Goal: Find specific page/section: Find specific page/section

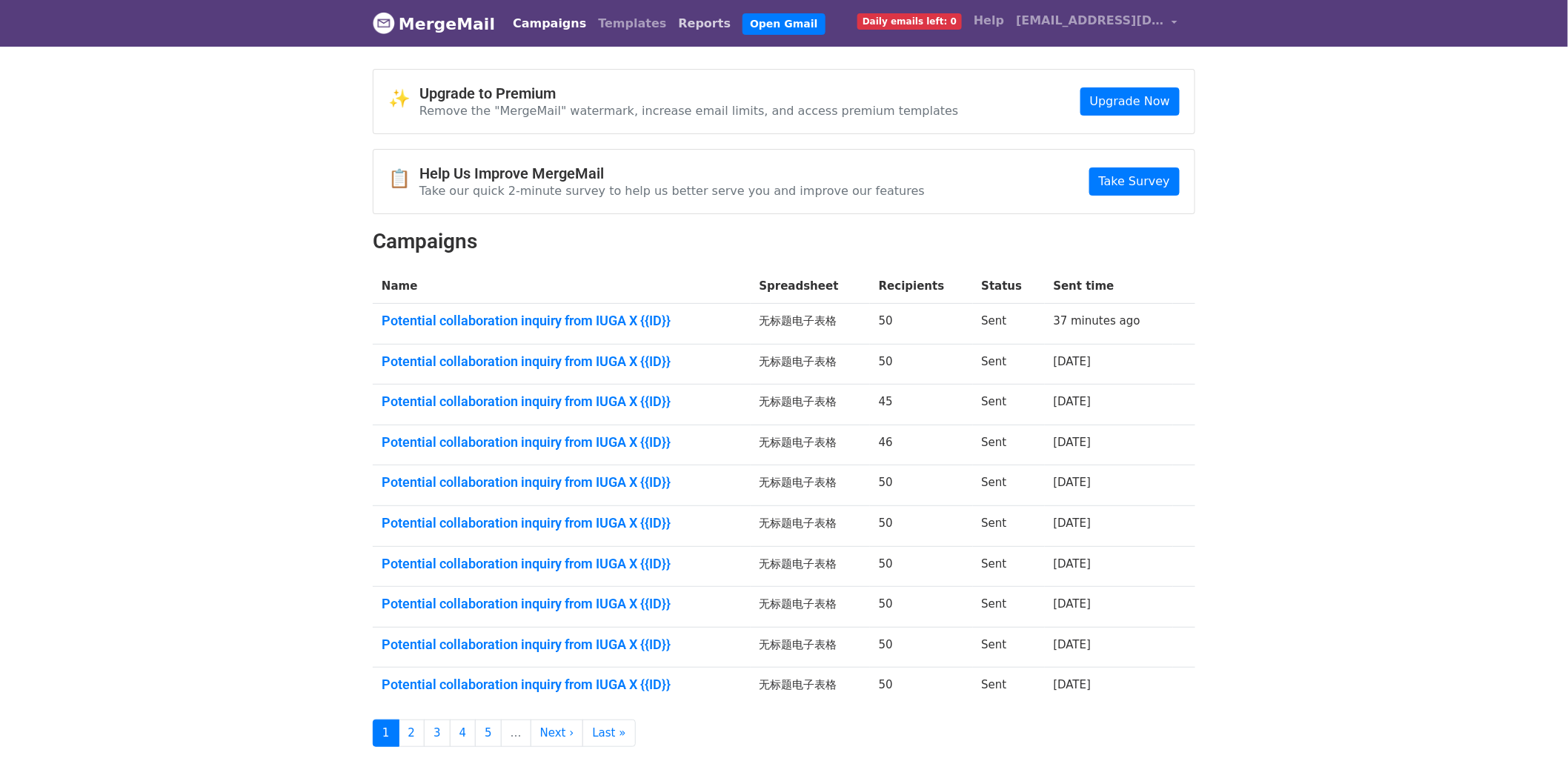
click at [682, 20] on link "Reports" at bounding box center [705, 23] width 65 height 30
click at [687, 19] on link "Reports" at bounding box center [705, 23] width 65 height 30
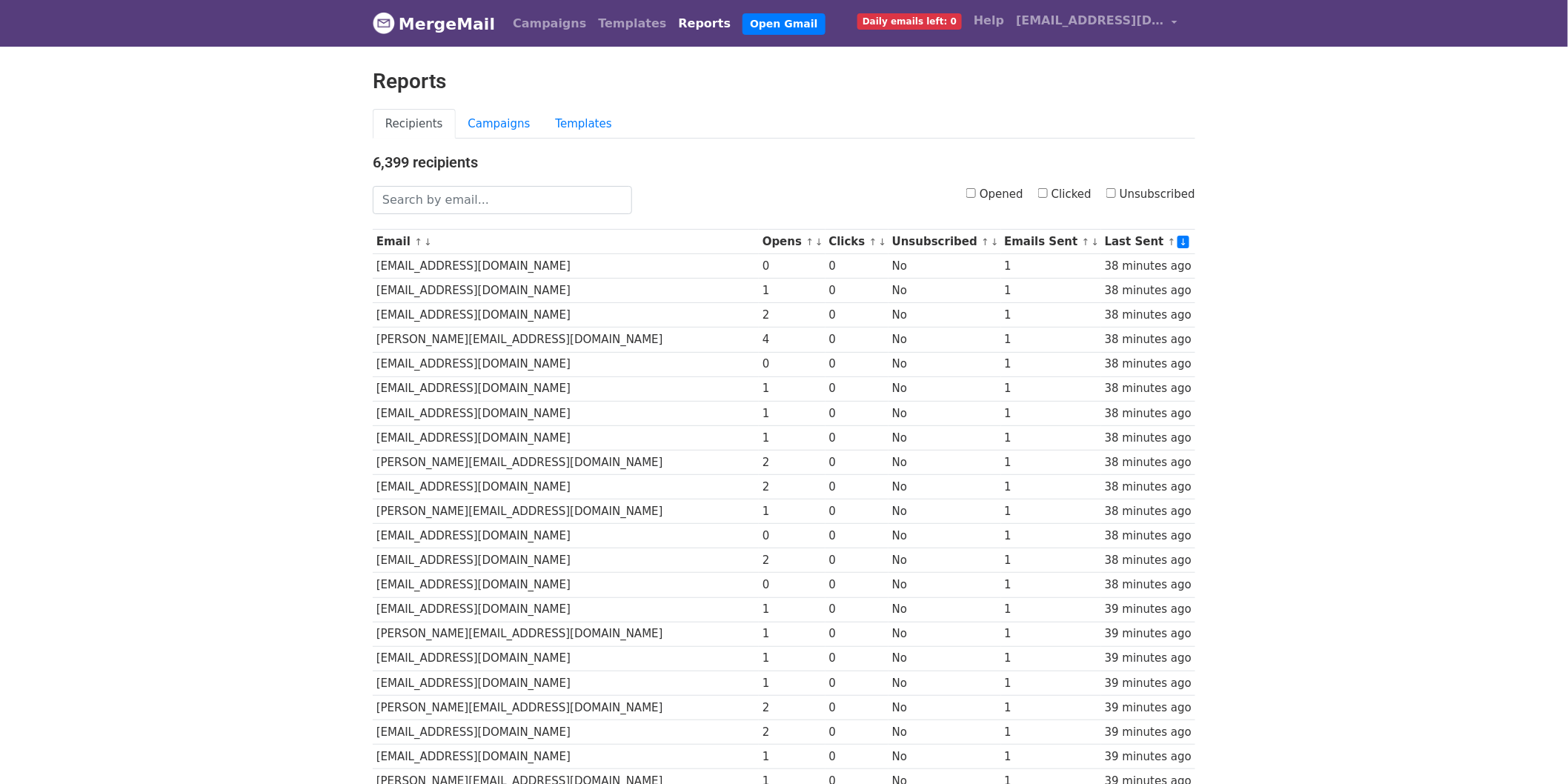
click at [1374, 624] on body "MergeMail Campaigns Templates Reports Open Gmail Daily emails left: 0 Help [EMA…" at bounding box center [784, 573] width 1568 height 1147
drag, startPoint x: 484, startPoint y: 126, endPoint x: 494, endPoint y: 157, distance: 32.6
click at [484, 126] on link "Campaigns" at bounding box center [499, 124] width 87 height 30
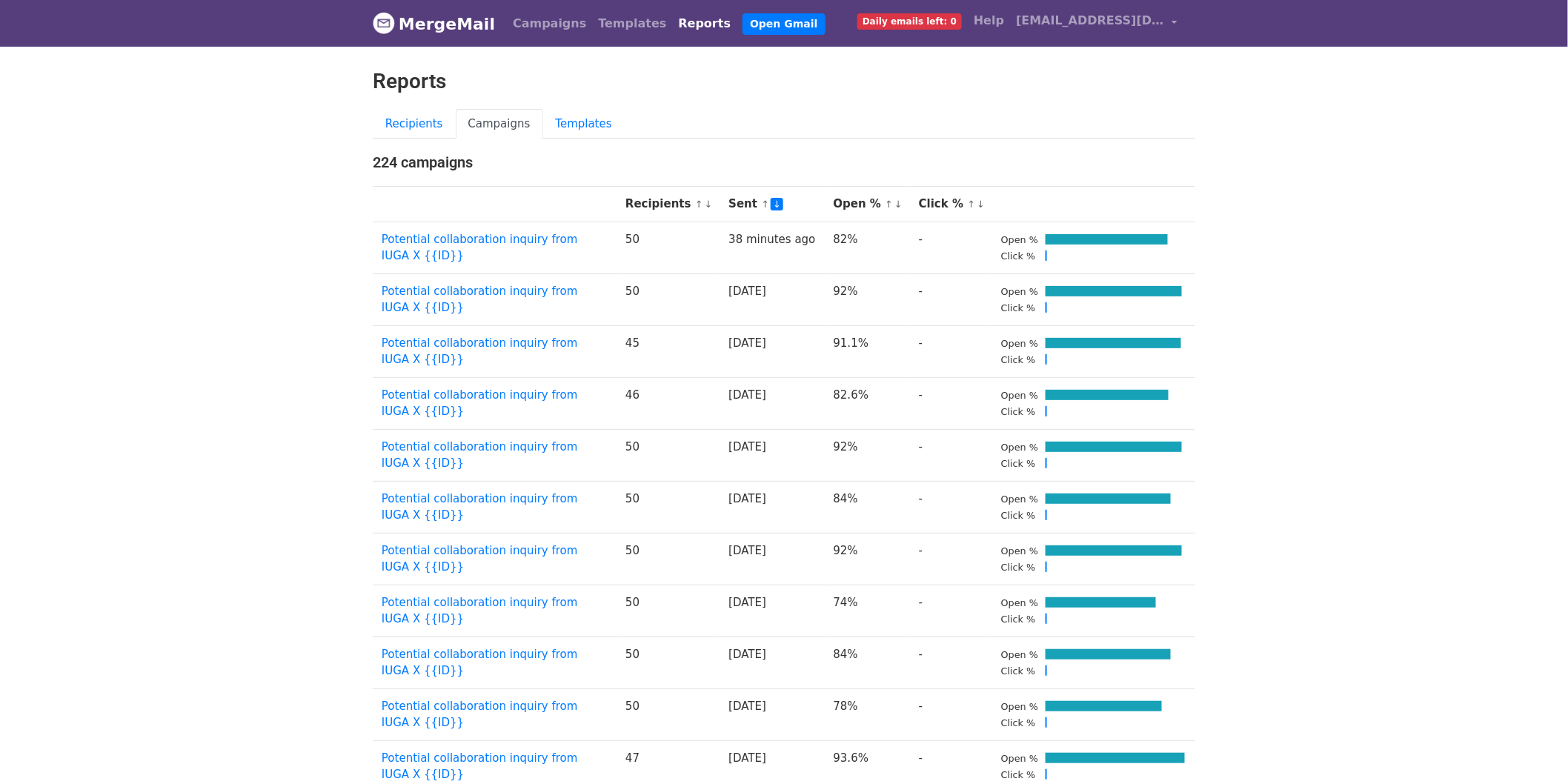
click at [1544, 283] on body "MergeMail Campaigns Templates Reports Open Gmail Daily emails left: 0 Help crea…" at bounding box center [784, 679] width 1568 height 1357
click at [1399, 450] on body "MergeMail Campaigns Templates Reports Open Gmail Daily emails left: 0 Help crea…" at bounding box center [784, 679] width 1568 height 1357
